Goal: Transaction & Acquisition: Book appointment/travel/reservation

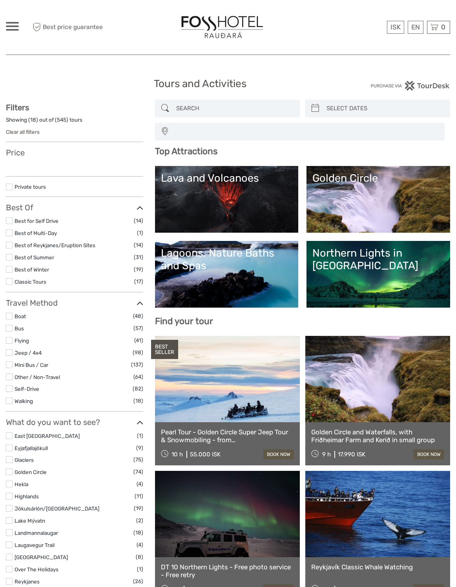
select select
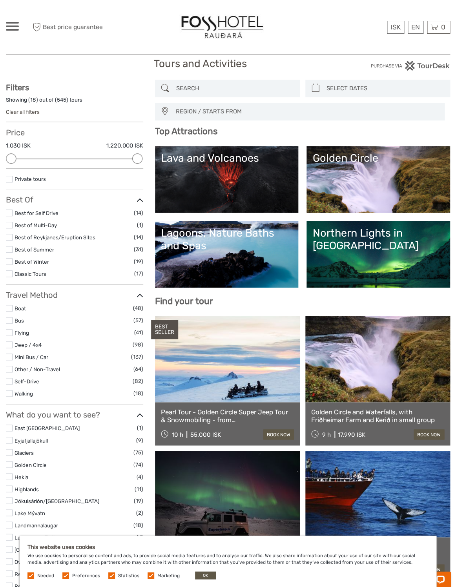
scroll to position [30, 0]
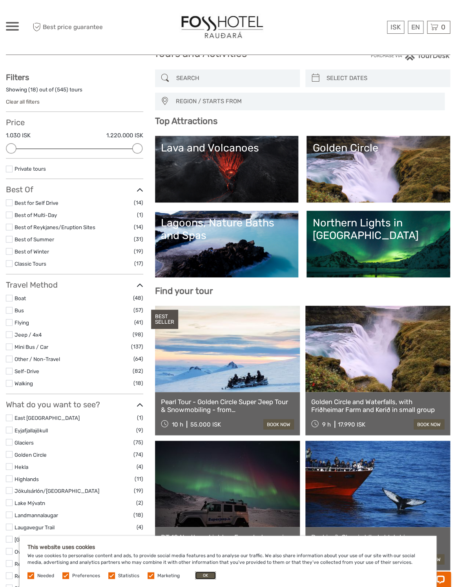
click at [205, 575] on button "OK" at bounding box center [205, 575] width 21 height 8
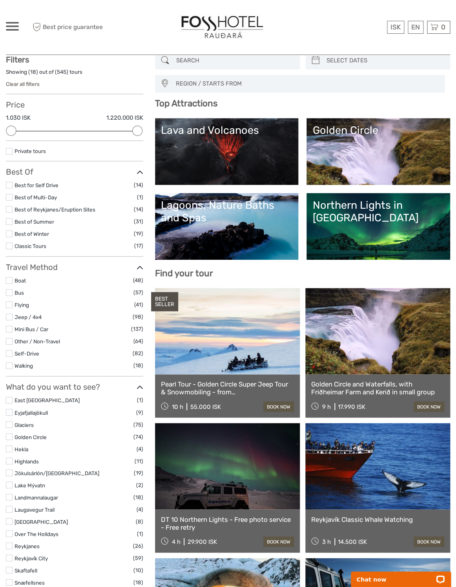
scroll to position [0, 0]
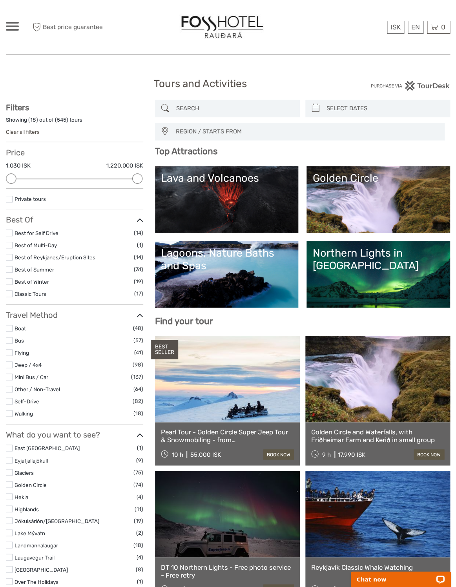
click at [15, 27] on span at bounding box center [12, 26] width 13 height 2
click at [29, 75] on link "Transfers" at bounding box center [64, 74] width 105 height 11
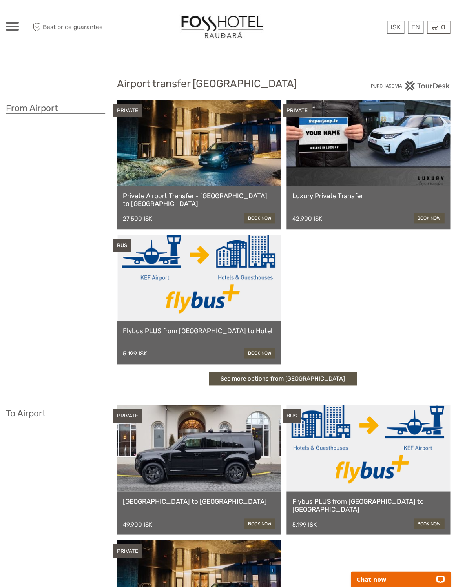
click at [13, 26] on span at bounding box center [12, 26] width 13 height 2
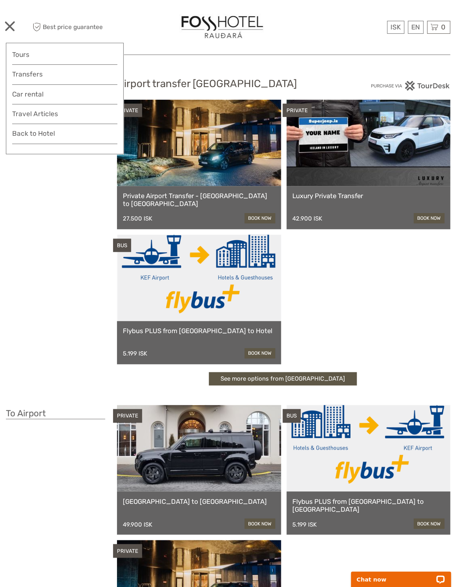
click at [65, 264] on div "From Airport" at bounding box center [61, 247] width 111 height 294
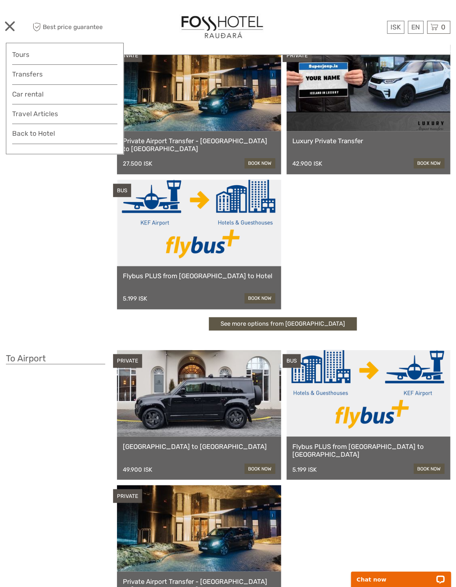
scroll to position [136, 0]
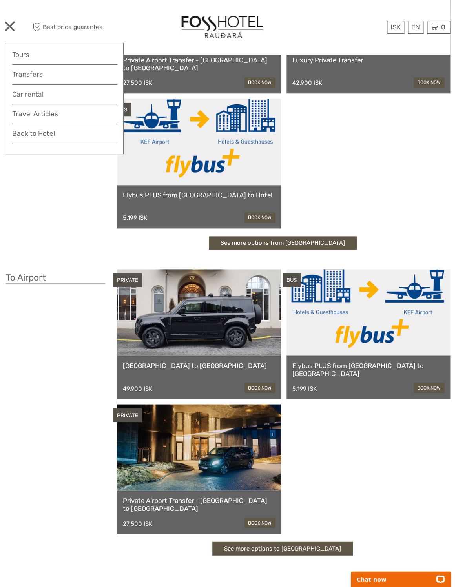
click at [216, 182] on link at bounding box center [199, 142] width 164 height 86
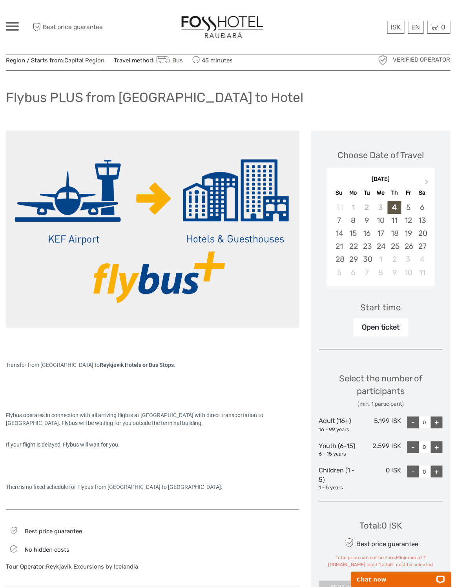
scroll to position [30, 0]
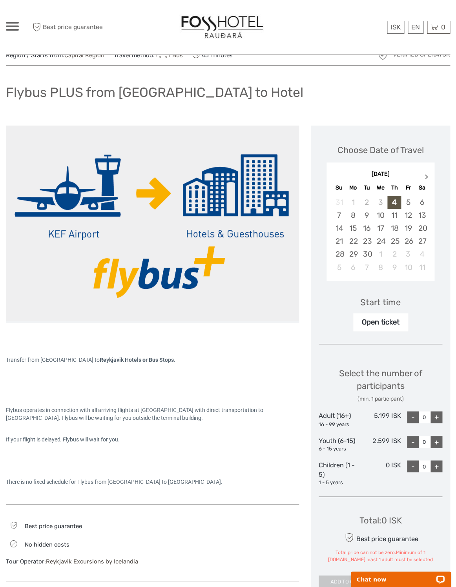
click at [426, 176] on span "Next Month" at bounding box center [426, 178] width 0 height 11
click at [369, 242] on div "21" at bounding box center [367, 241] width 14 height 13
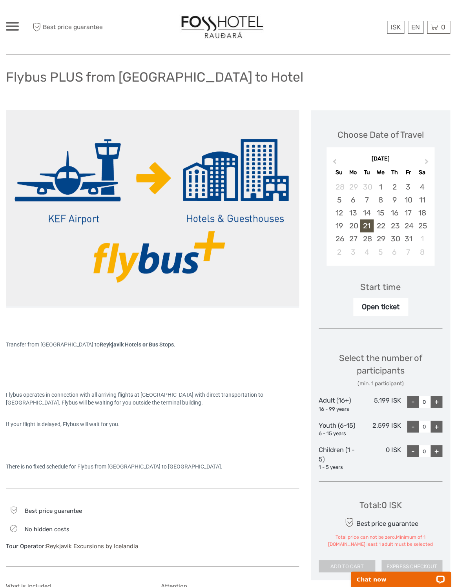
scroll to position [51, 0]
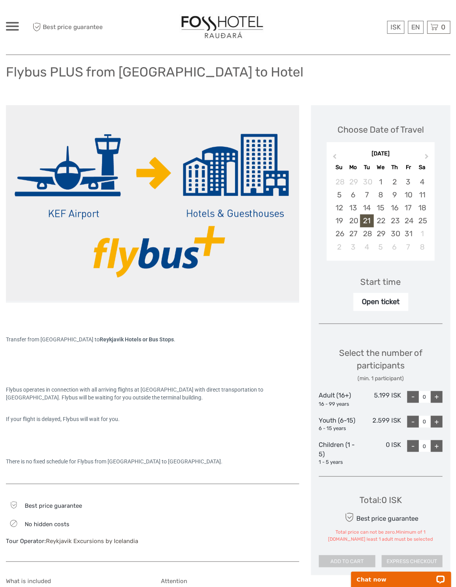
click at [437, 397] on div "+" at bounding box center [436, 397] width 12 height 12
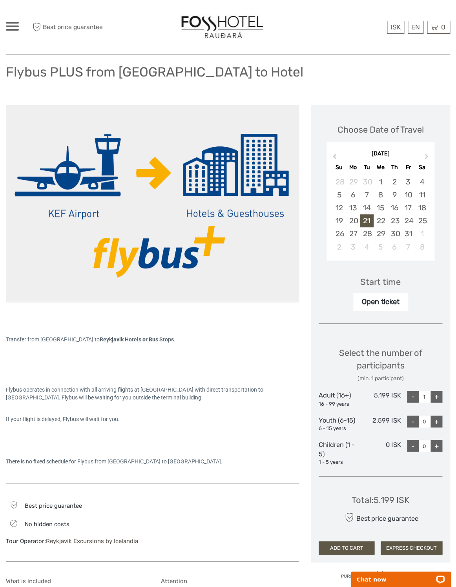
click at [437, 397] on div "+" at bounding box center [436, 397] width 12 height 12
type input "2"
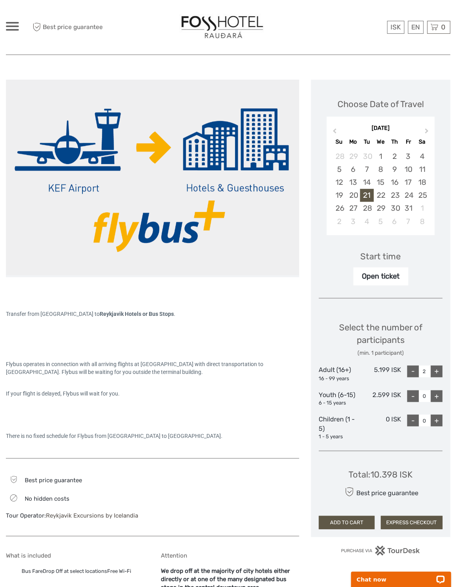
scroll to position [81, 0]
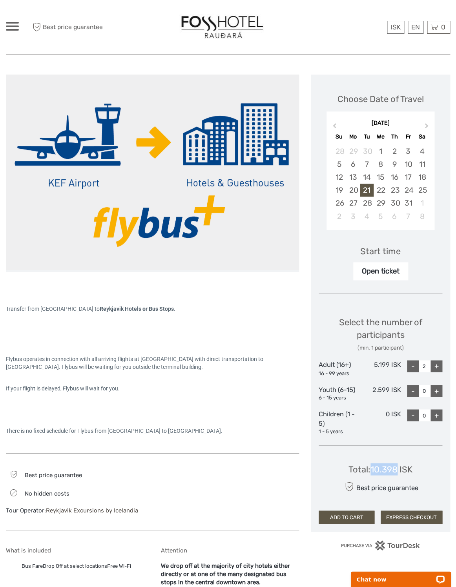
drag, startPoint x: 371, startPoint y: 469, endPoint x: 399, endPoint y: 471, distance: 27.9
click at [399, 471] on div "Total : 10.398 ISK" at bounding box center [380, 469] width 64 height 12
copy div "10.398"
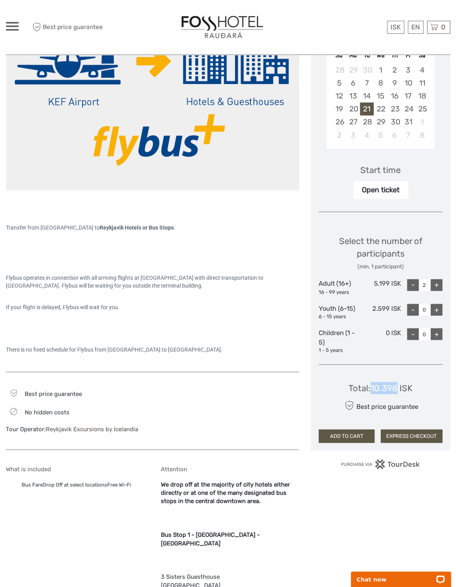
scroll to position [167, 0]
